Goal: Information Seeking & Learning: Check status

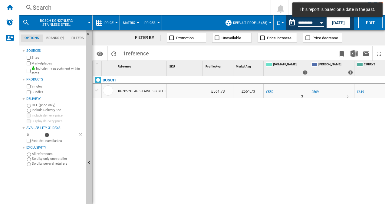
click at [341, 20] on button "[DATE]" at bounding box center [338, 22] width 24 height 11
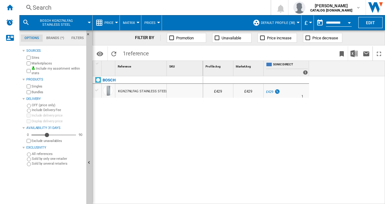
click at [60, 5] on div "Search" at bounding box center [144, 7] width 222 height 8
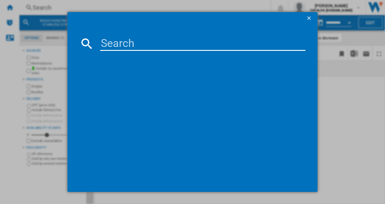
click at [108, 41] on input at bounding box center [203, 43] width 206 height 15
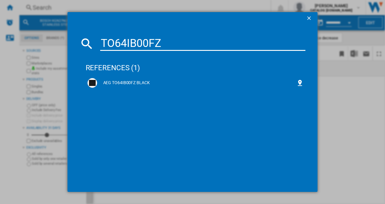
type input "TO64IB00FZ"
click at [132, 81] on div "AEG TO64IB00FZ BLACK" at bounding box center [196, 83] width 199 height 6
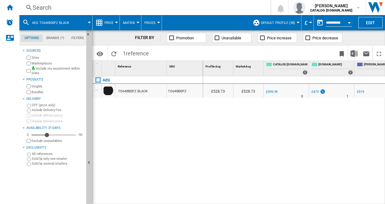
click at [132, 89] on div "TO64IB00FZ BLACK" at bounding box center [132, 91] width 29 height 14
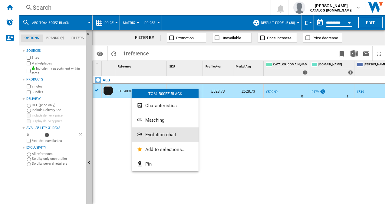
click at [150, 131] on button "Evolution chart" at bounding box center [165, 134] width 67 height 15
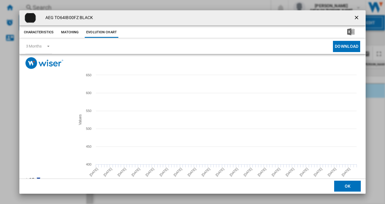
scroll to position [11, 0]
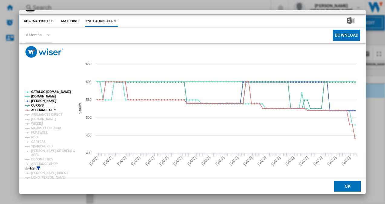
click at [37, 166] on icon "Product popup" at bounding box center [39, 168] width 4 height 4
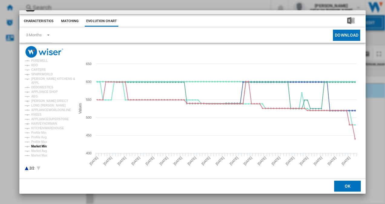
click at [39, 146] on tspan "Market Min" at bounding box center [38, 146] width 15 height 3
